Goal: Task Accomplishment & Management: Manage account settings

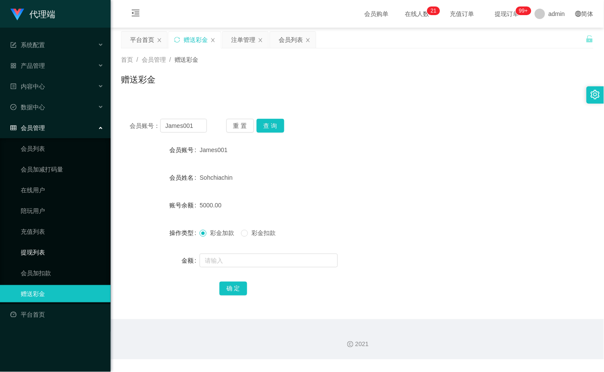
click at [46, 249] on link "提现列表" at bounding box center [62, 252] width 83 height 17
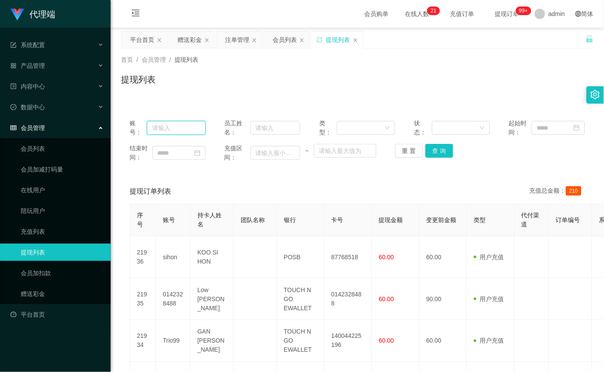
click at [185, 121] on input "text" at bounding box center [176, 128] width 59 height 14
paste input "James001"
type input "James001"
click at [441, 151] on button "查 询" at bounding box center [440, 151] width 28 height 14
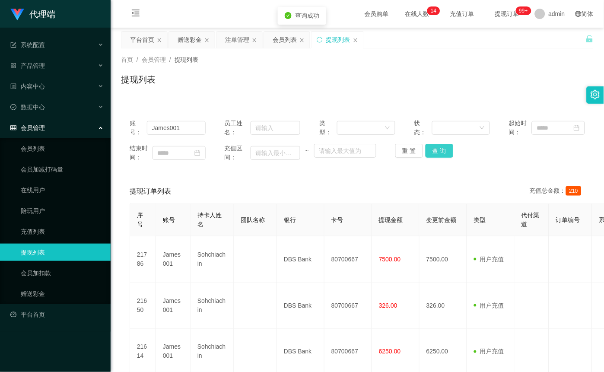
click at [436, 150] on button "查 询" at bounding box center [440, 151] width 28 height 14
click at [436, 150] on div "重 置 查 询" at bounding box center [433, 151] width 76 height 14
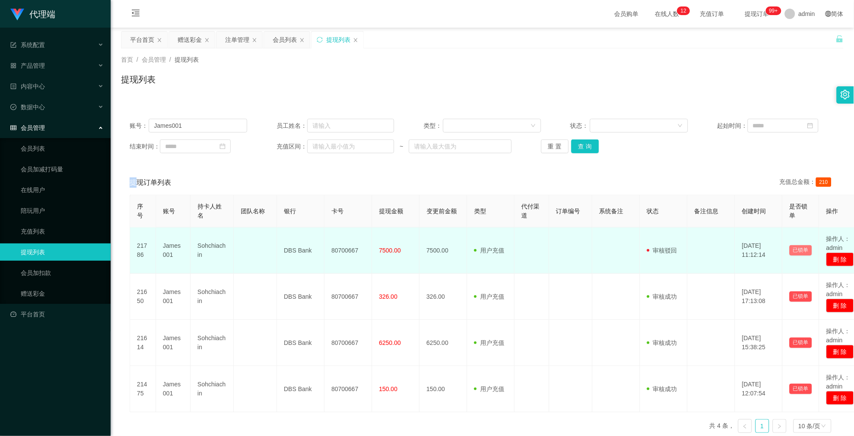
click at [604, 248] on button "已锁单" at bounding box center [800, 250] width 22 height 10
click at [604, 247] on span "审核驳回" at bounding box center [662, 250] width 30 height 7
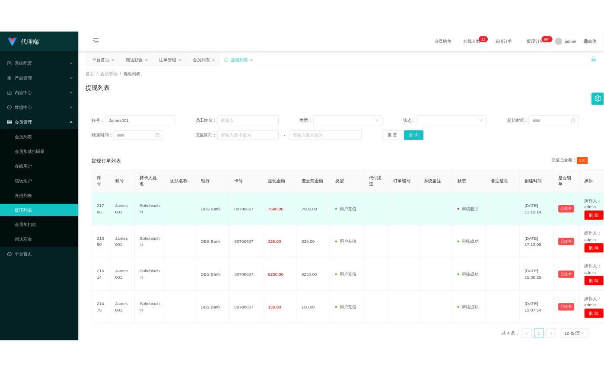
scroll to position [44, 0]
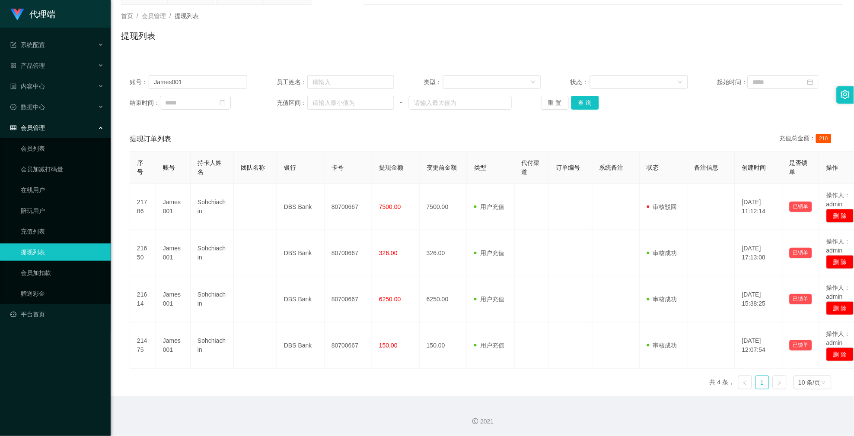
click at [604, 372] on icon "图标: right" at bounding box center [779, 383] width 5 height 5
click at [604, 99] on div at bounding box center [844, 94] width 17 height 17
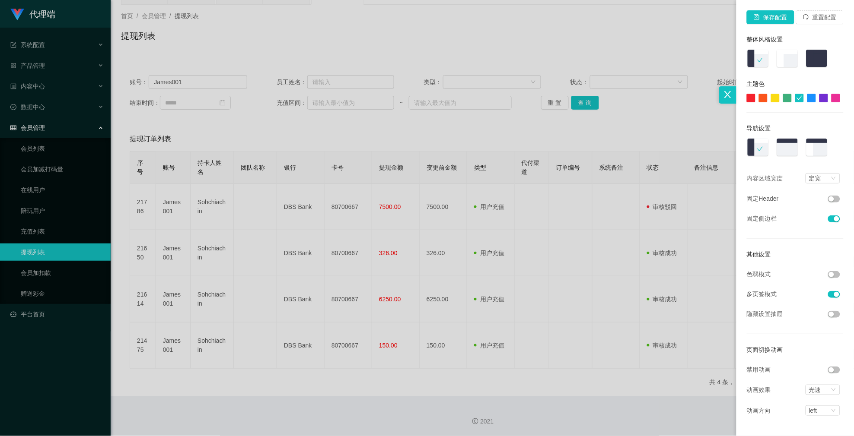
click at [602, 191] on div at bounding box center [427, 218] width 854 height 436
